Goal: Information Seeking & Learning: Learn about a topic

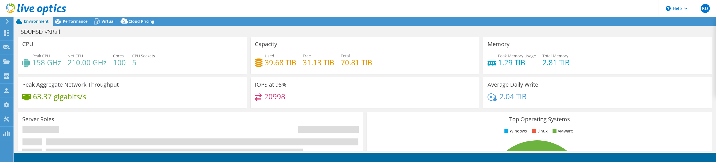
select select "USD"
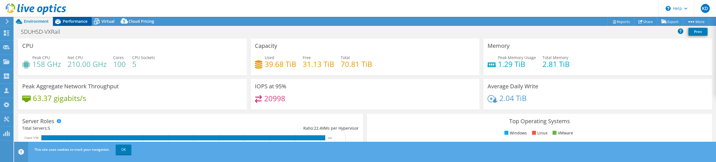
click at [65, 21] on span "Performance" at bounding box center [75, 21] width 25 height 5
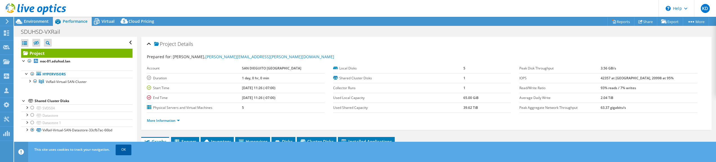
click at [127, 150] on link "OK" at bounding box center [124, 150] width 16 height 10
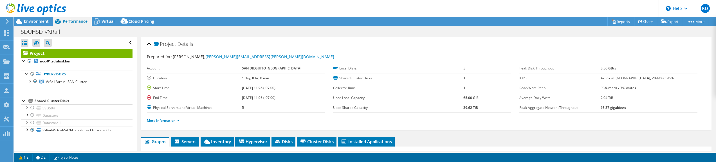
click at [173, 122] on link "More Information" at bounding box center [163, 120] width 33 height 5
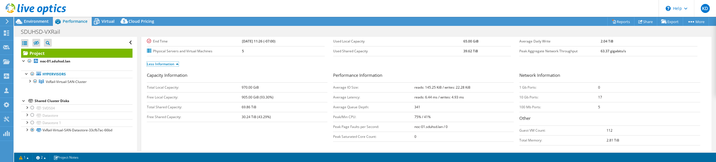
scroll to position [68, 0]
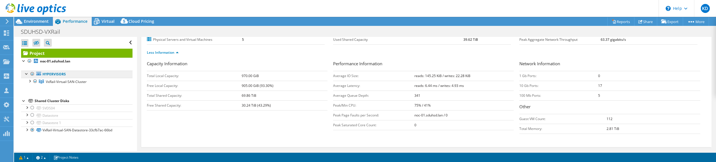
click at [72, 74] on link "Hypervisors" at bounding box center [76, 74] width 111 height 7
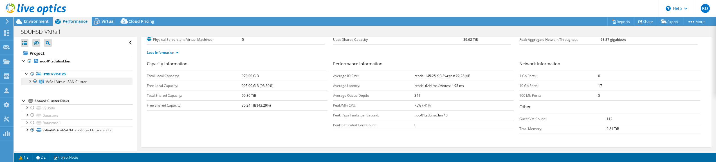
click at [71, 81] on span "VxRail-Virtual-SAN-Cluster" at bounding box center [66, 81] width 41 height 5
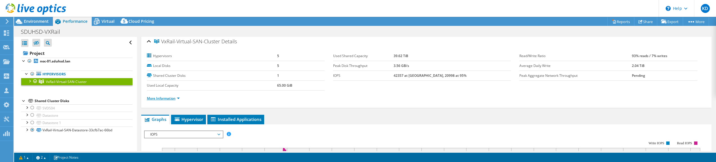
scroll to position [0, 0]
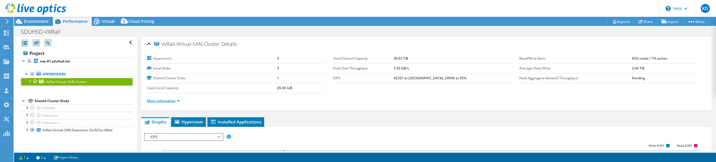
click at [175, 101] on link "More Information" at bounding box center [163, 101] width 33 height 5
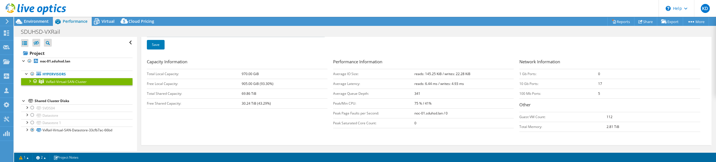
scroll to position [85, 0]
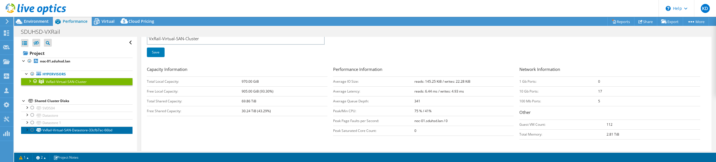
click at [58, 131] on link "VxRail-Virtual-SAN-Datastore-33cfb7ac-66bd" at bounding box center [76, 130] width 111 height 7
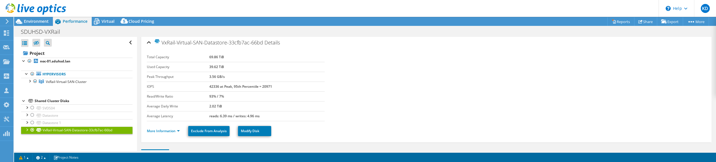
scroll to position [0, 0]
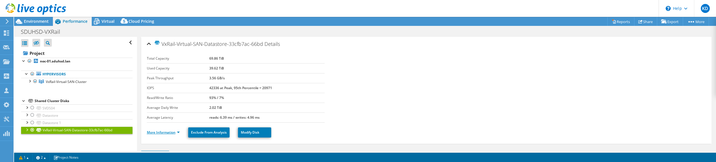
click at [167, 133] on link "More Information" at bounding box center [163, 132] width 33 height 5
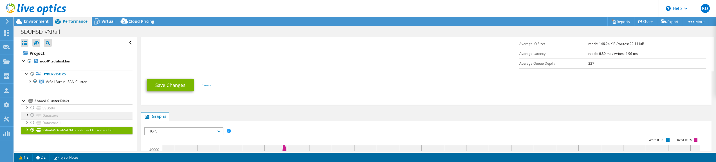
scroll to position [148, 0]
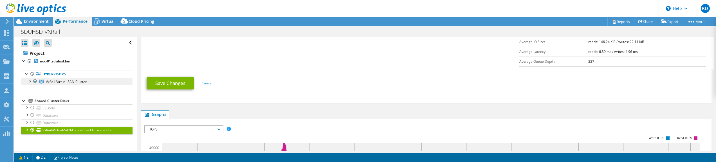
click at [64, 81] on span "VxRail-Virtual-SAN-Cluster" at bounding box center [66, 81] width 41 height 5
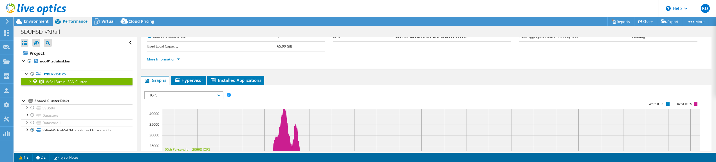
scroll to position [0, 0]
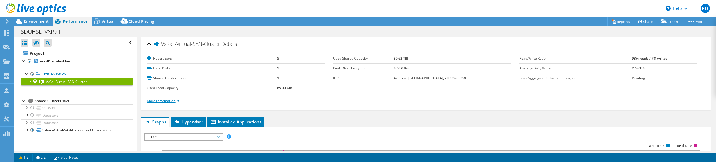
click at [180, 101] on link "More Information" at bounding box center [163, 101] width 33 height 5
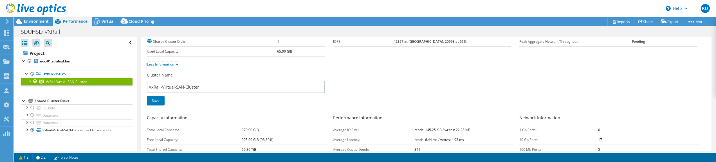
scroll to position [117, 0]
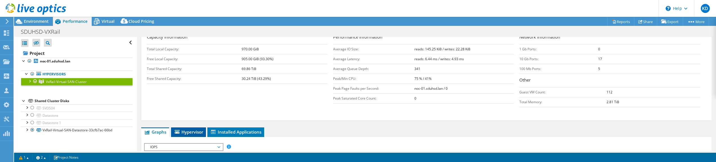
click at [190, 133] on span "Hypervisor" at bounding box center [188, 132] width 29 height 6
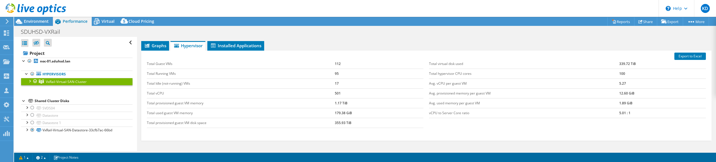
scroll to position [200, 0]
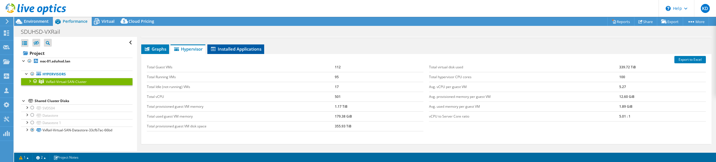
click at [228, 47] on span "Installed Applications" at bounding box center [235, 49] width 51 height 6
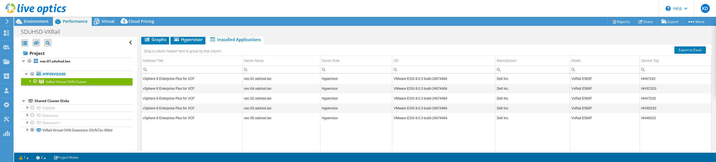
scroll to position [211, 0]
click at [642, 76] on td "HH47243" at bounding box center [676, 78] width 72 height 10
copy td "HH47243"
click at [648, 88] on td "HH3CS33" at bounding box center [676, 88] width 72 height 10
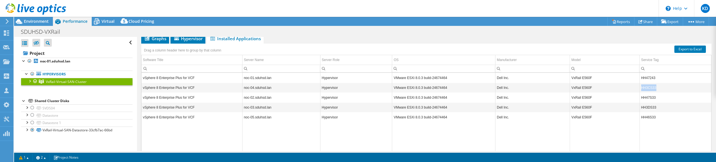
click at [648, 88] on td "HH3CS33" at bounding box center [676, 88] width 72 height 10
copy td "HH3CS33"
click at [26, 19] on span "Environment" at bounding box center [36, 21] width 25 height 5
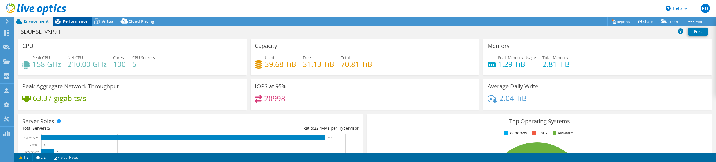
click at [78, 21] on span "Performance" at bounding box center [75, 21] width 25 height 5
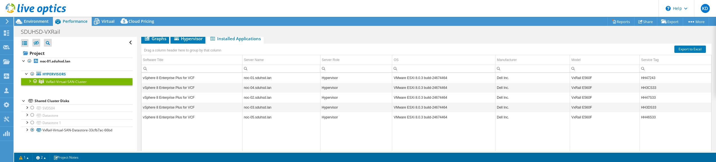
scroll to position [0, 0]
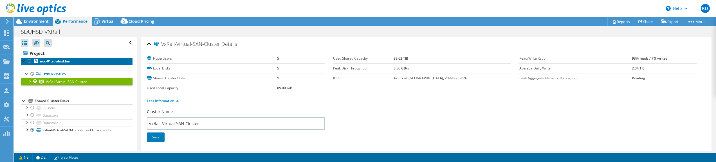
click at [82, 62] on link "noc-01.sduhsd.lan" at bounding box center [76, 61] width 111 height 7
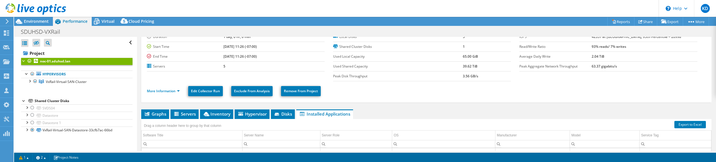
scroll to position [23, 0]
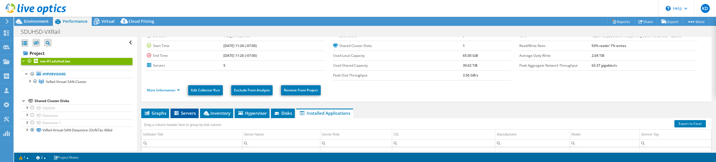
click at [185, 115] on span "Servers" at bounding box center [184, 113] width 23 height 6
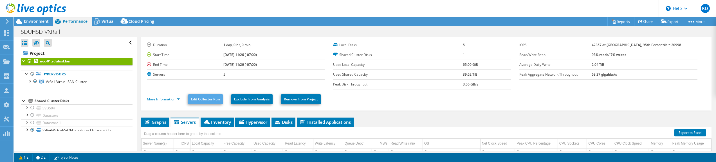
scroll to position [15, 0]
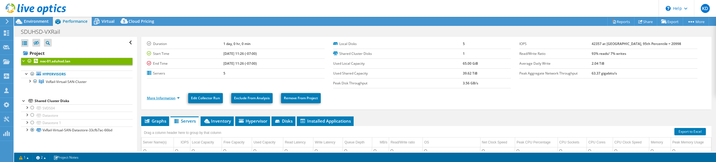
click at [164, 100] on link "More Information" at bounding box center [163, 98] width 33 height 5
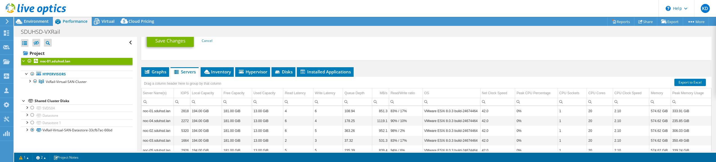
scroll to position [181, 0]
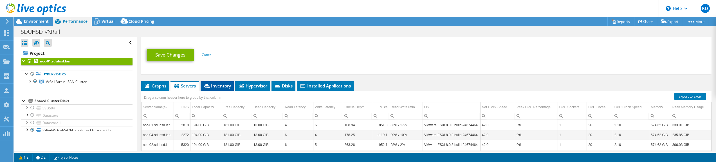
click at [211, 86] on span "Inventory" at bounding box center [218, 86] width 28 height 6
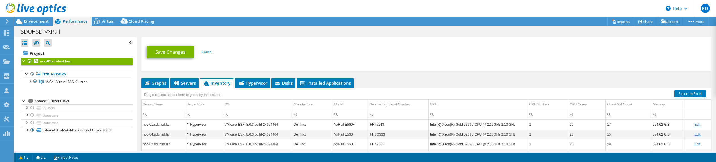
scroll to position [167, 0]
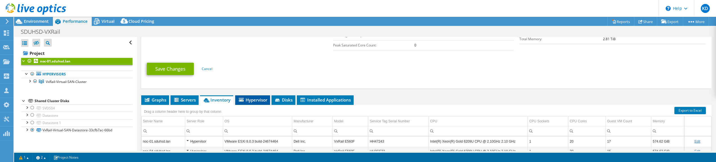
click at [254, 99] on span "Hypervisor" at bounding box center [252, 100] width 29 height 6
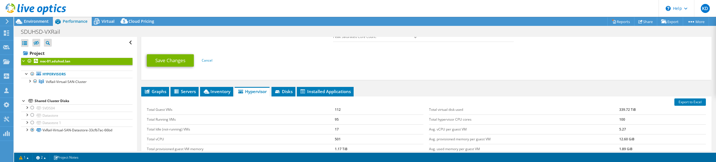
scroll to position [175, 0]
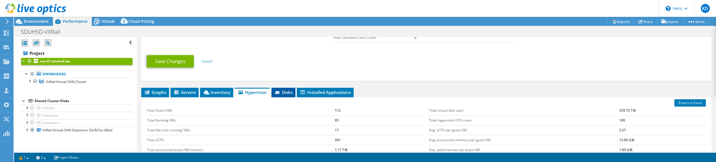
click at [289, 88] on li "Disks" at bounding box center [284, 93] width 24 height 10
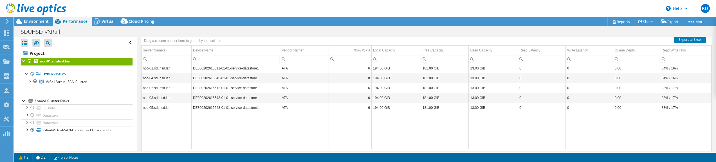
scroll to position [219, 0]
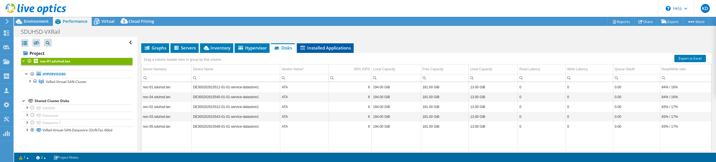
click at [315, 48] on span "Installed Applications" at bounding box center [325, 48] width 51 height 6
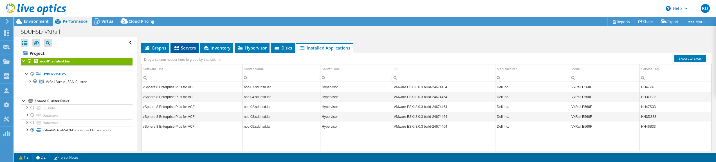
click at [186, 50] on span "Servers" at bounding box center [184, 48] width 23 height 6
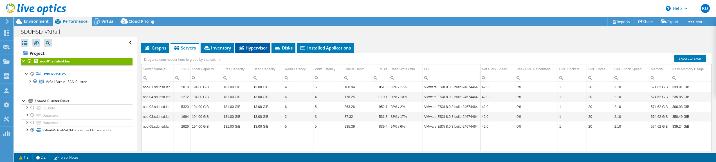
click at [240, 50] on span "Hypervisor" at bounding box center [252, 48] width 29 height 6
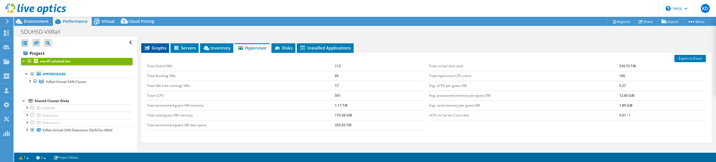
click at [157, 48] on span "Graphs" at bounding box center [155, 48] width 22 height 6
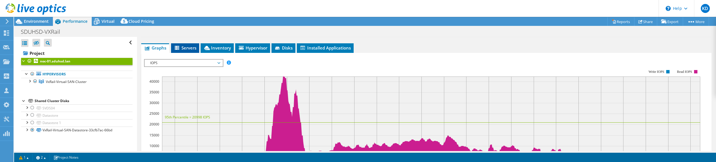
click at [196, 48] on span "Servers" at bounding box center [185, 48] width 23 height 6
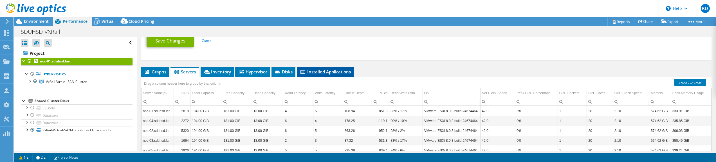
scroll to position [186, 0]
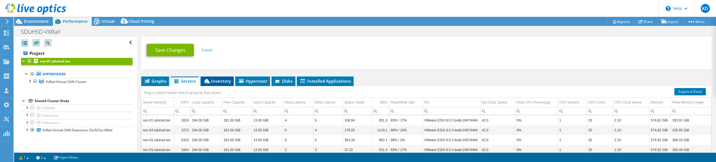
click at [228, 78] on span "Inventory" at bounding box center [218, 81] width 28 height 6
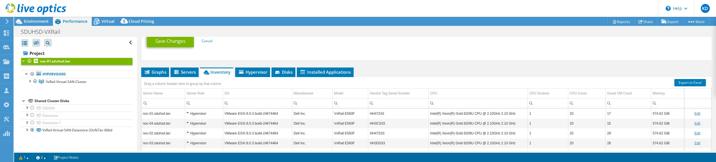
scroll to position [204, 0]
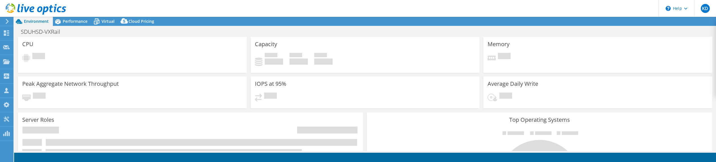
select select "USD"
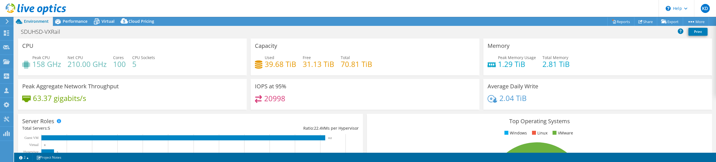
click at [54, 14] on icon at bounding box center [36, 9] width 61 height 12
